Goal: Find specific page/section: Find specific page/section

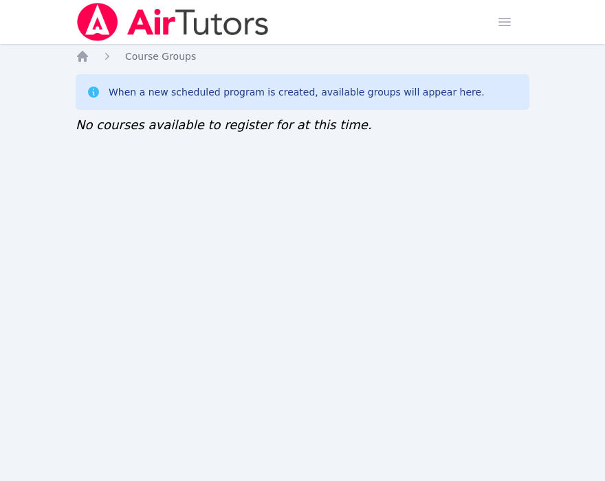
click at [321, 298] on div "Home Sessions Study Groups Students Messages Open user menu Sokha Lee Open main…" at bounding box center [302, 240] width 605 height 481
